Goal: Transaction & Acquisition: Subscribe to service/newsletter

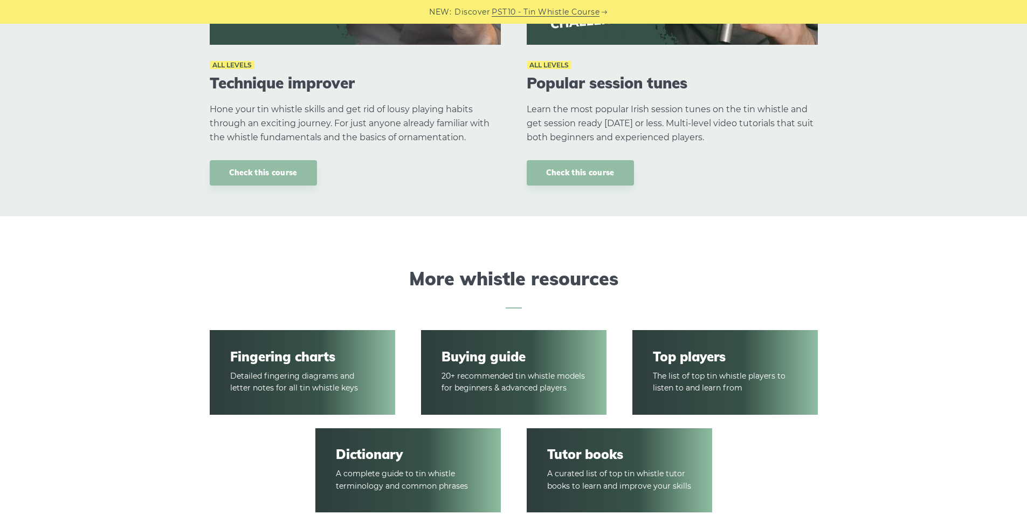
scroll to position [1581, 0]
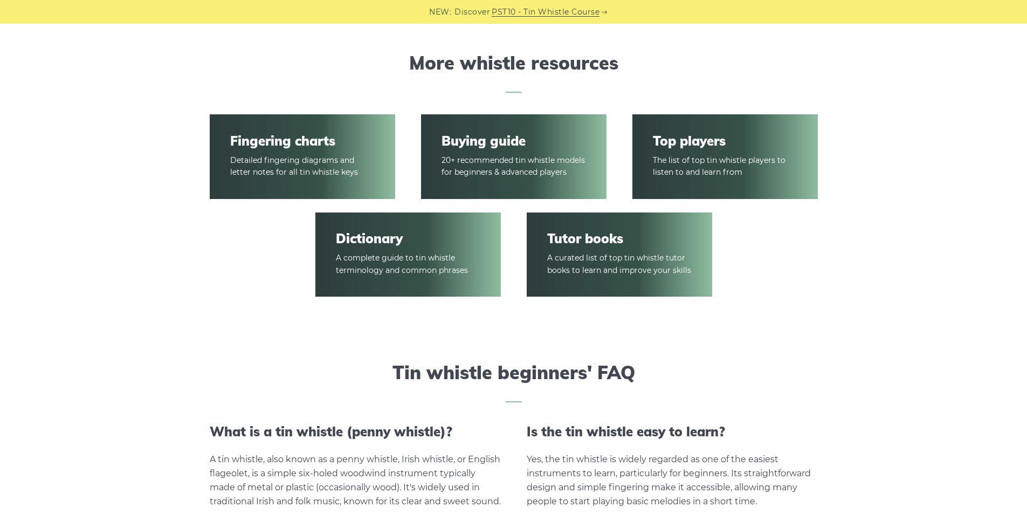
click at [493, 141] on link "Buying guide" at bounding box center [513, 141] width 144 height 16
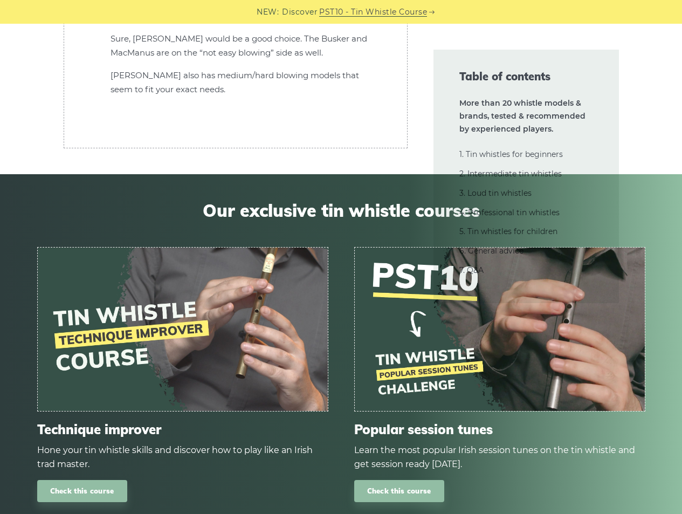
scroll to position [30514, 0]
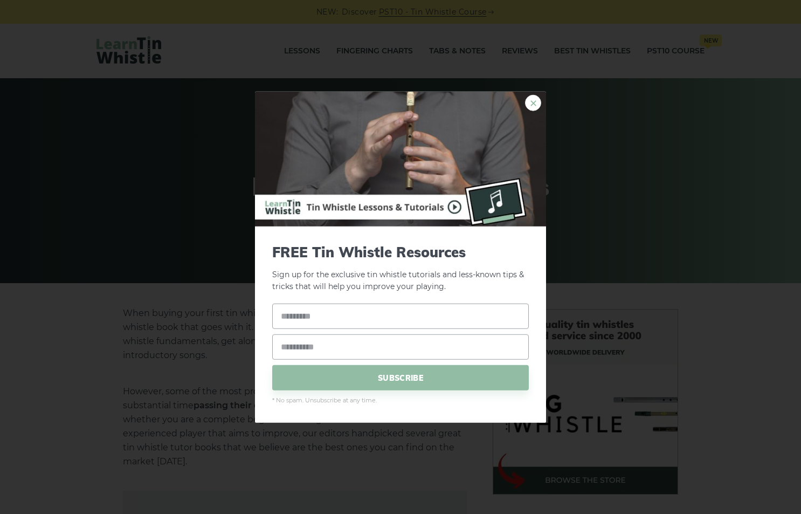
click at [530, 103] on link "×" at bounding box center [533, 102] width 16 height 16
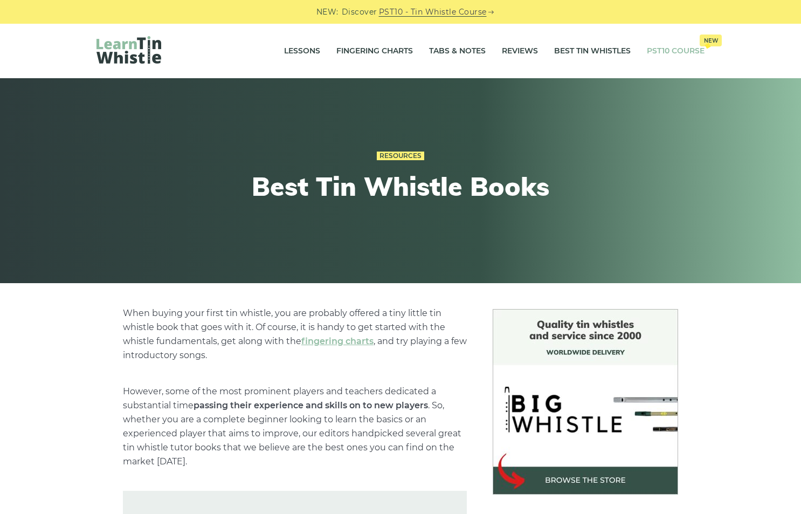
click at [681, 53] on link "PST10 Course New" at bounding box center [676, 51] width 58 height 27
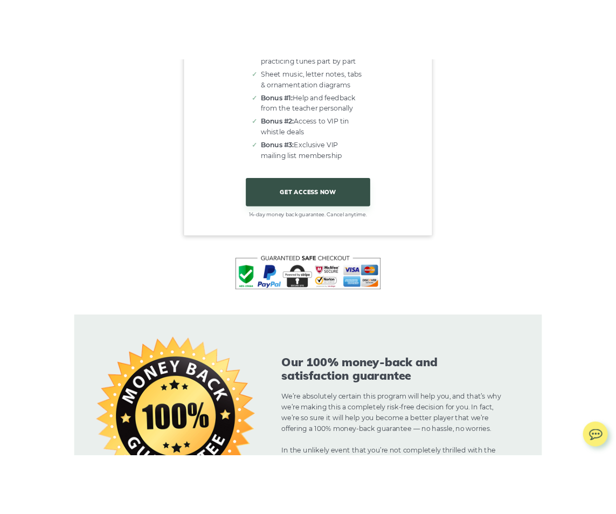
scroll to position [6613, 0]
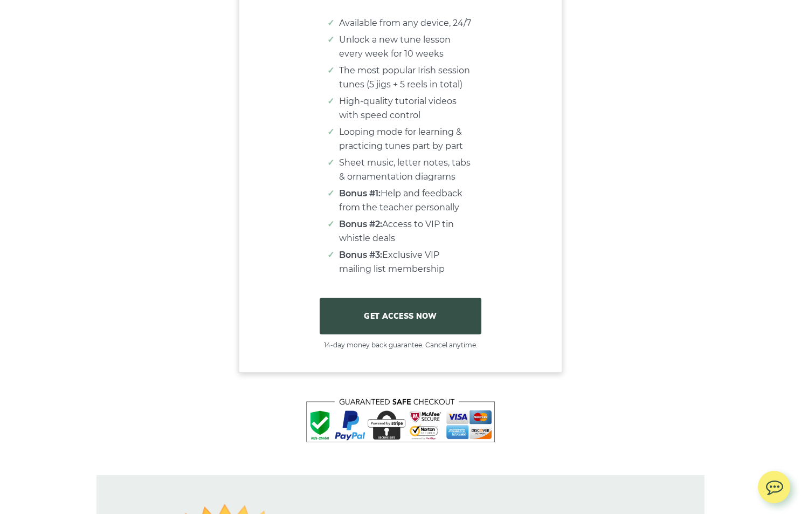
click at [368, 319] on link "GET ACCESS NOW" at bounding box center [401, 316] width 162 height 37
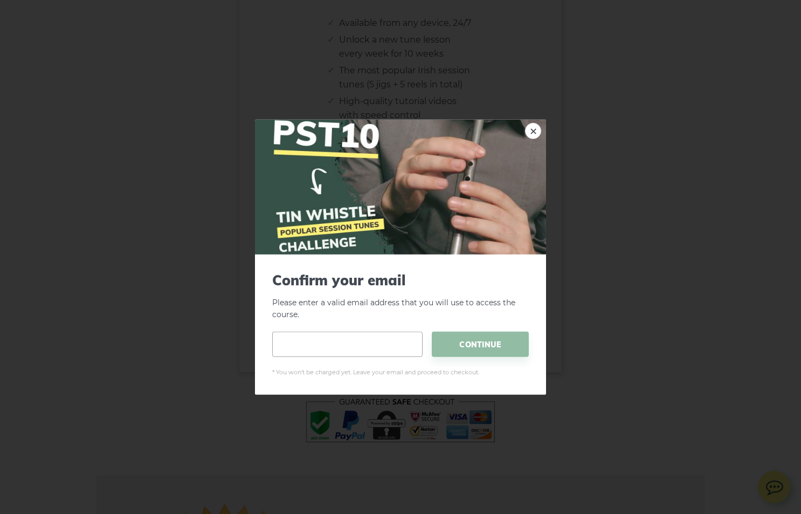
click at [374, 339] on input "email" at bounding box center [347, 344] width 150 height 25
type input "**********"
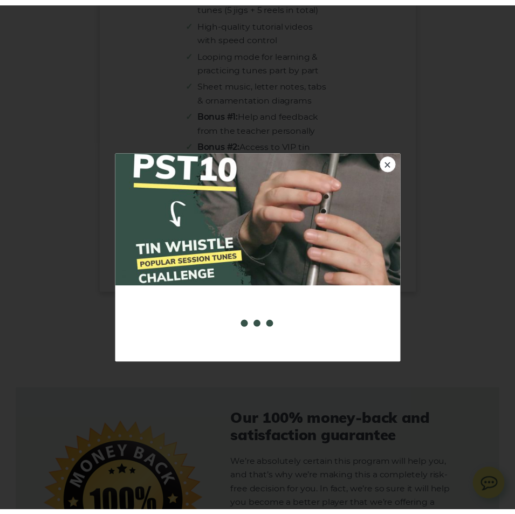
scroll to position [6642, 0]
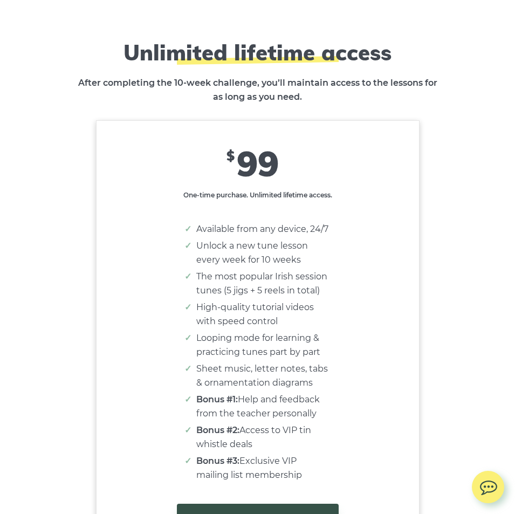
scroll to position [6641, 0]
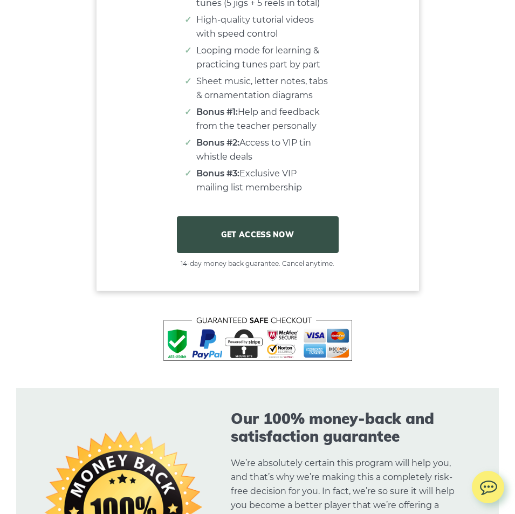
click at [279, 253] on link "GET ACCESS NOW" at bounding box center [258, 234] width 162 height 37
